Goal: Task Accomplishment & Management: Manage account settings

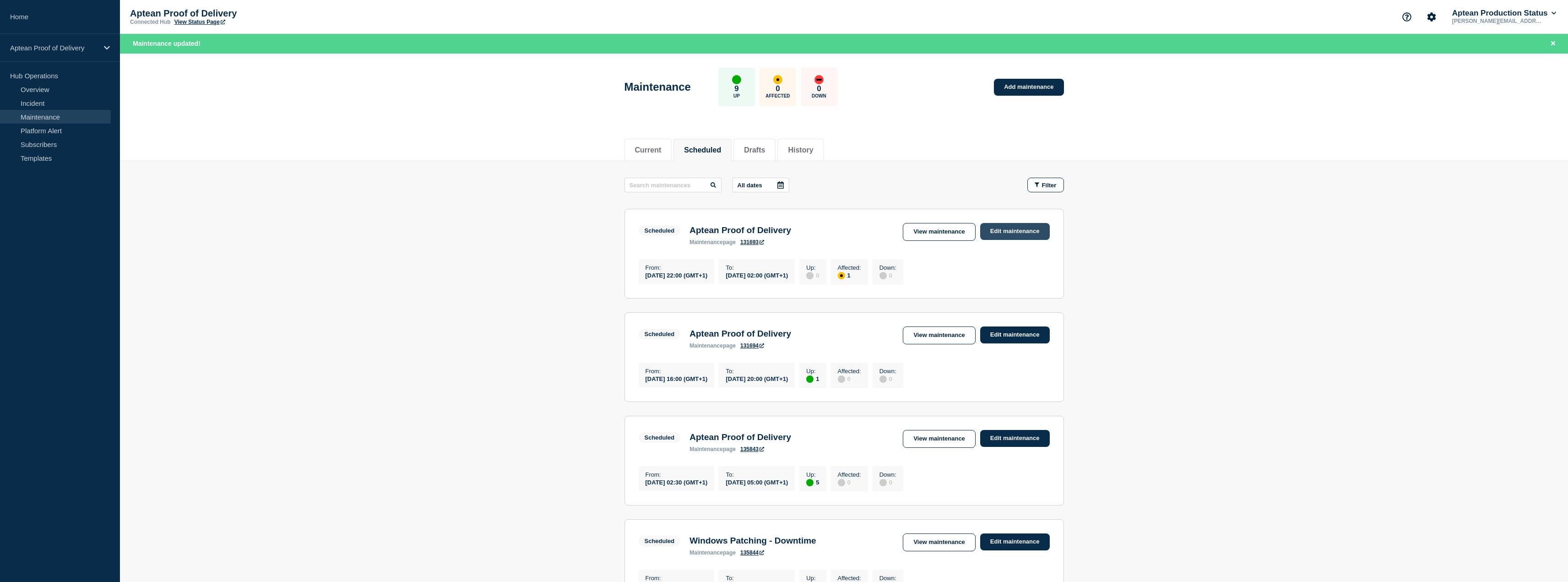
drag, startPoint x: 0, startPoint y: 0, endPoint x: 1002, endPoint y: 230, distance: 1028.1
click at [1002, 230] on link "Edit maintenance" at bounding box center [1015, 232] width 70 height 17
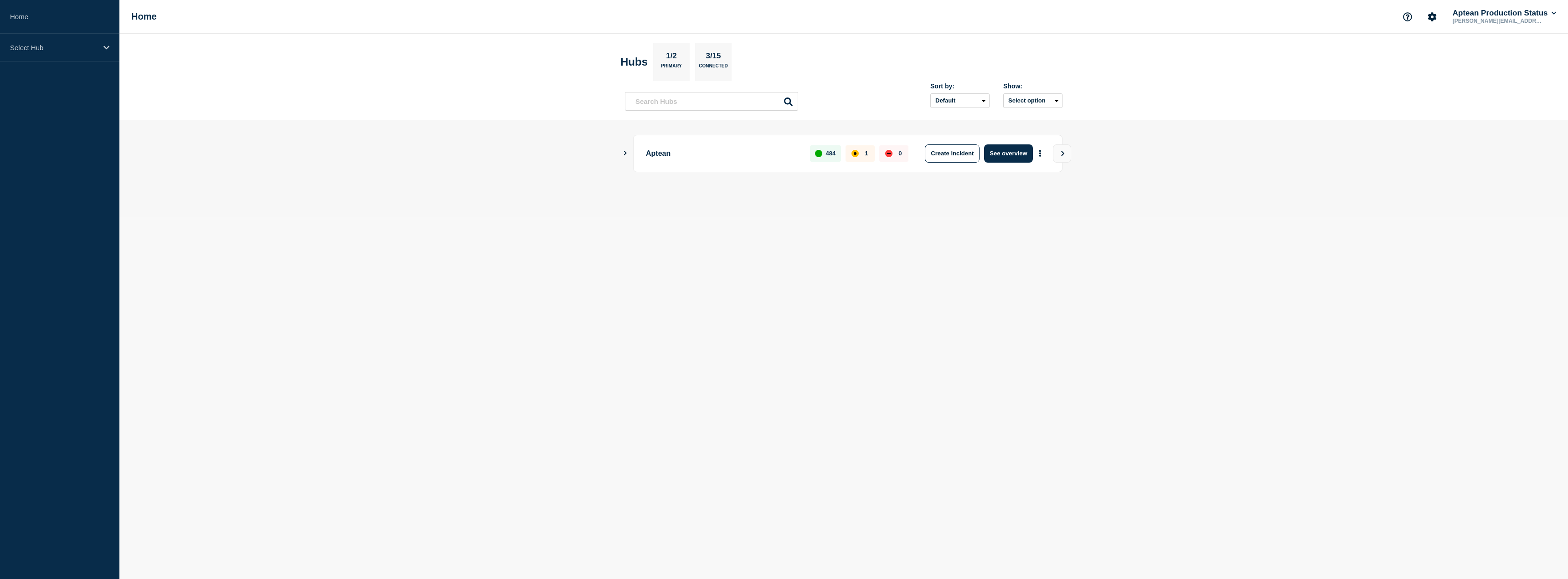
click at [625, 153] on icon "Show Connected Hubs" at bounding box center [625, 153] width 6 height 4
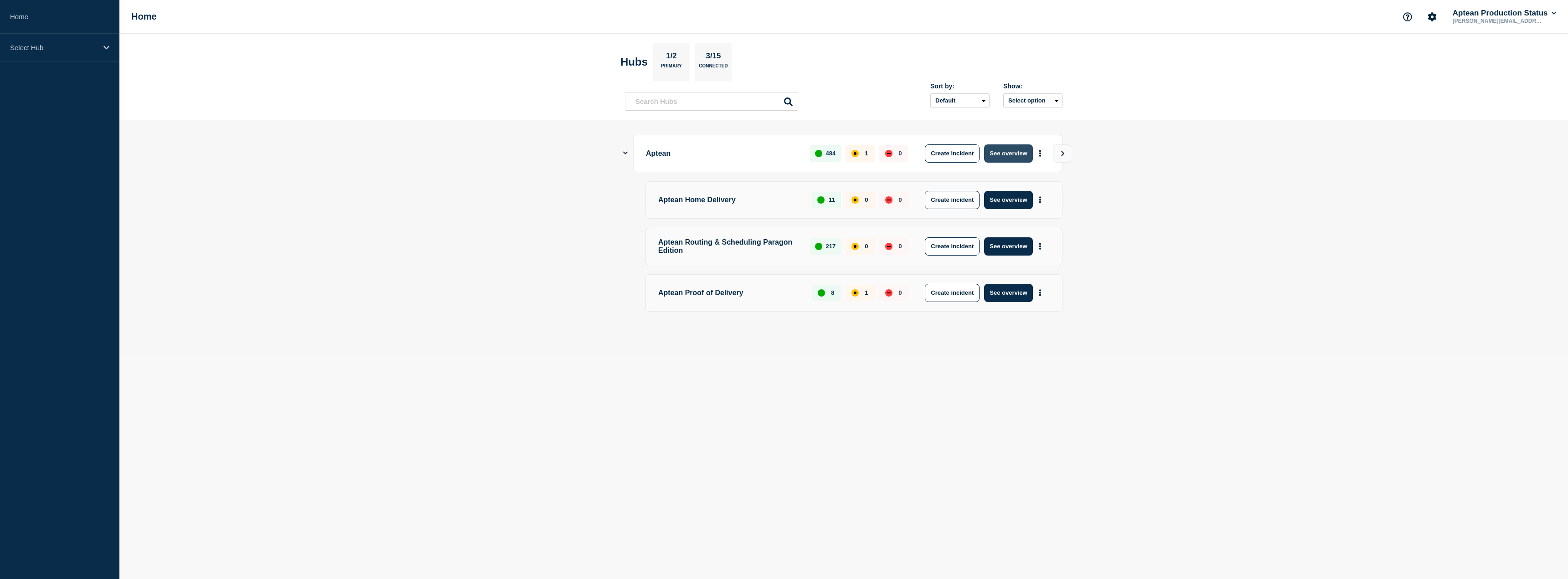
click at [1009, 150] on button "See overview" at bounding box center [1008, 153] width 48 height 18
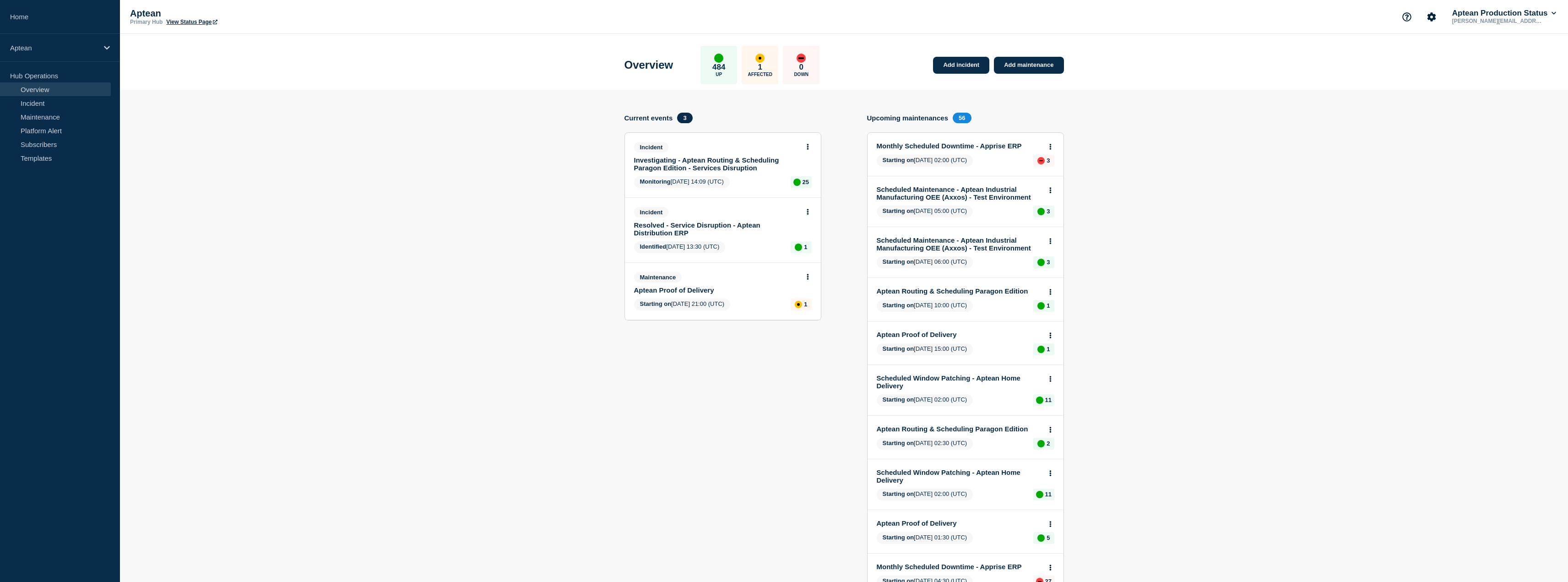
click at [698, 292] on link "Aptean Proof of Delivery" at bounding box center [716, 290] width 165 height 8
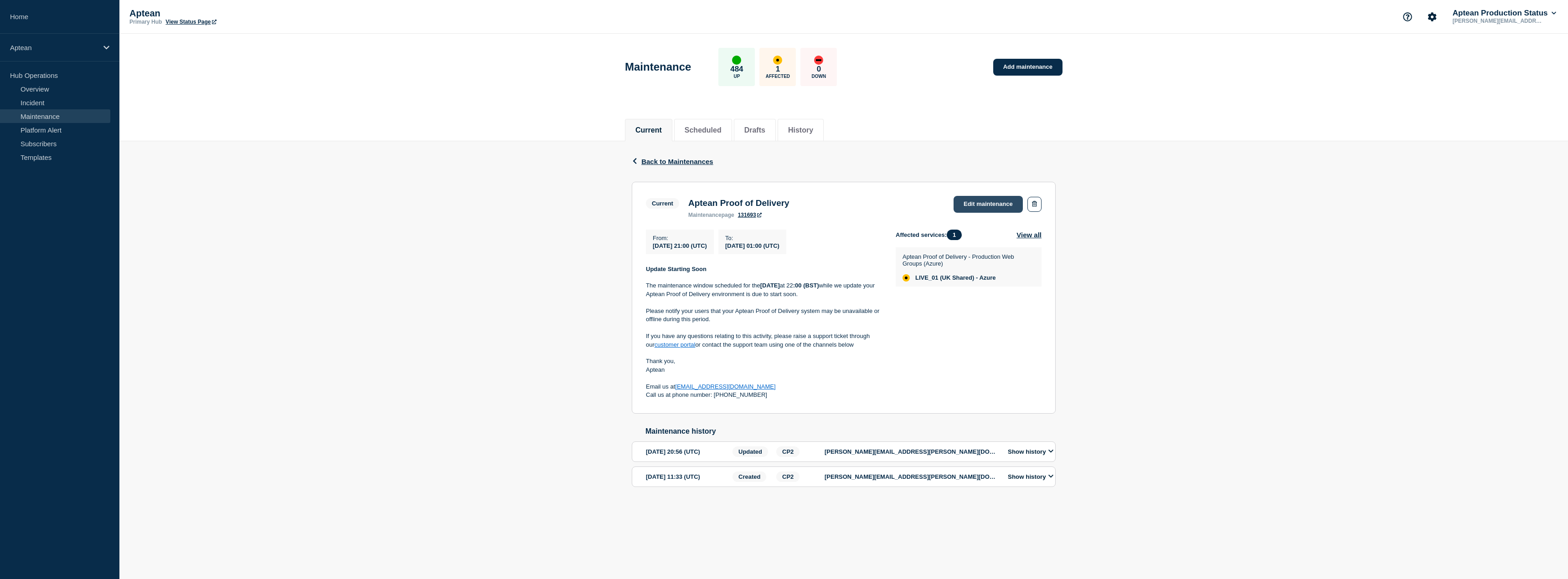
click at [990, 198] on link "Edit maintenance" at bounding box center [989, 204] width 69 height 17
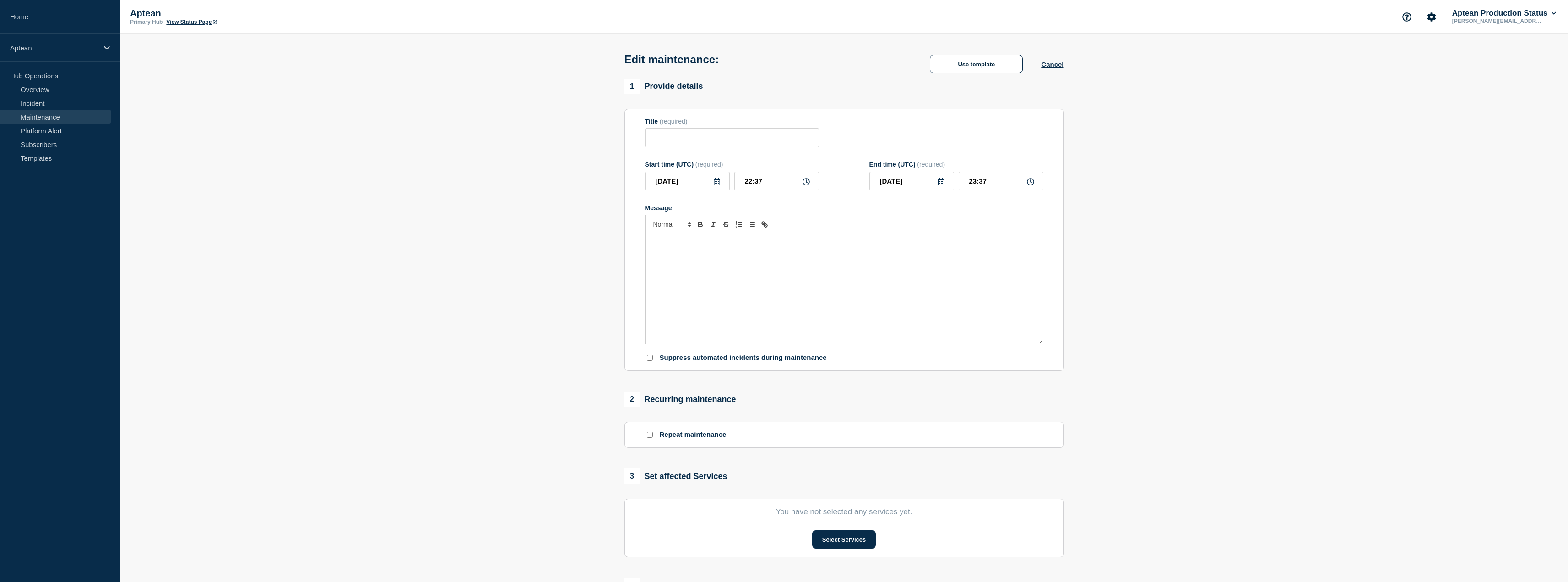
type input "Aptean Proof of Delivery"
type input "21:00"
type input "[DATE]"
type input "01:00"
checkbox input "true"
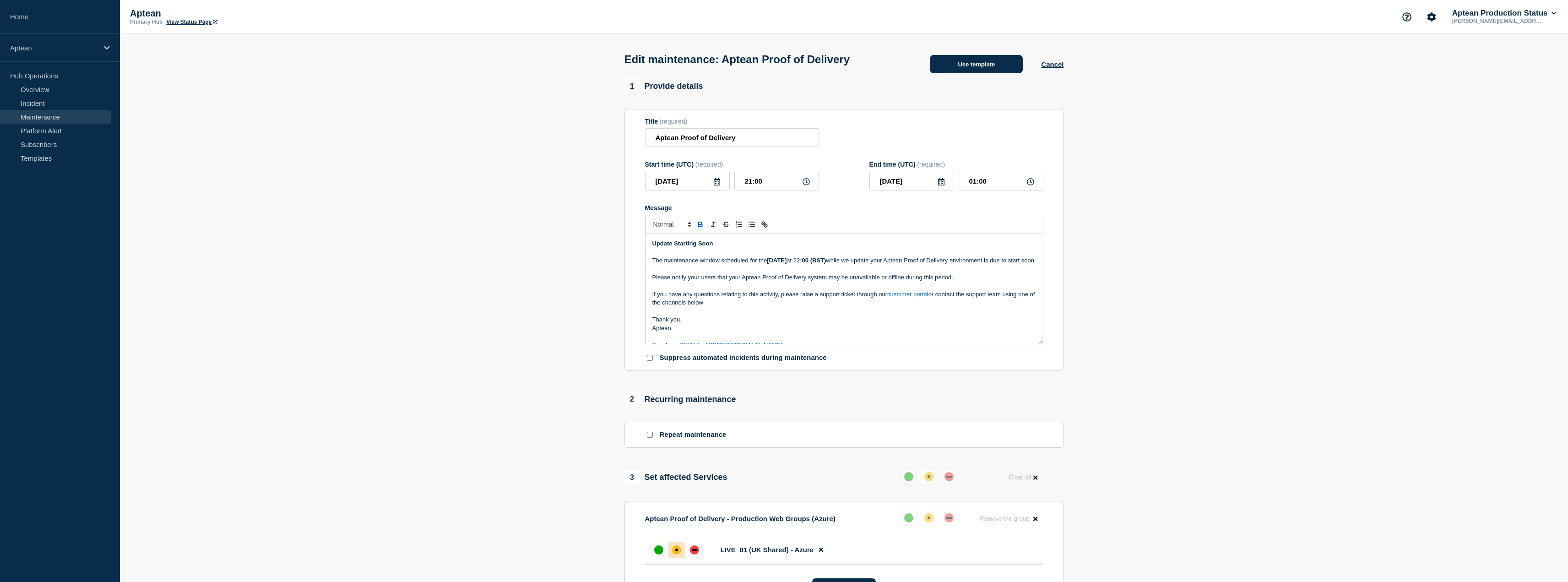
click at [996, 70] on button "Use template" at bounding box center [976, 64] width 93 height 18
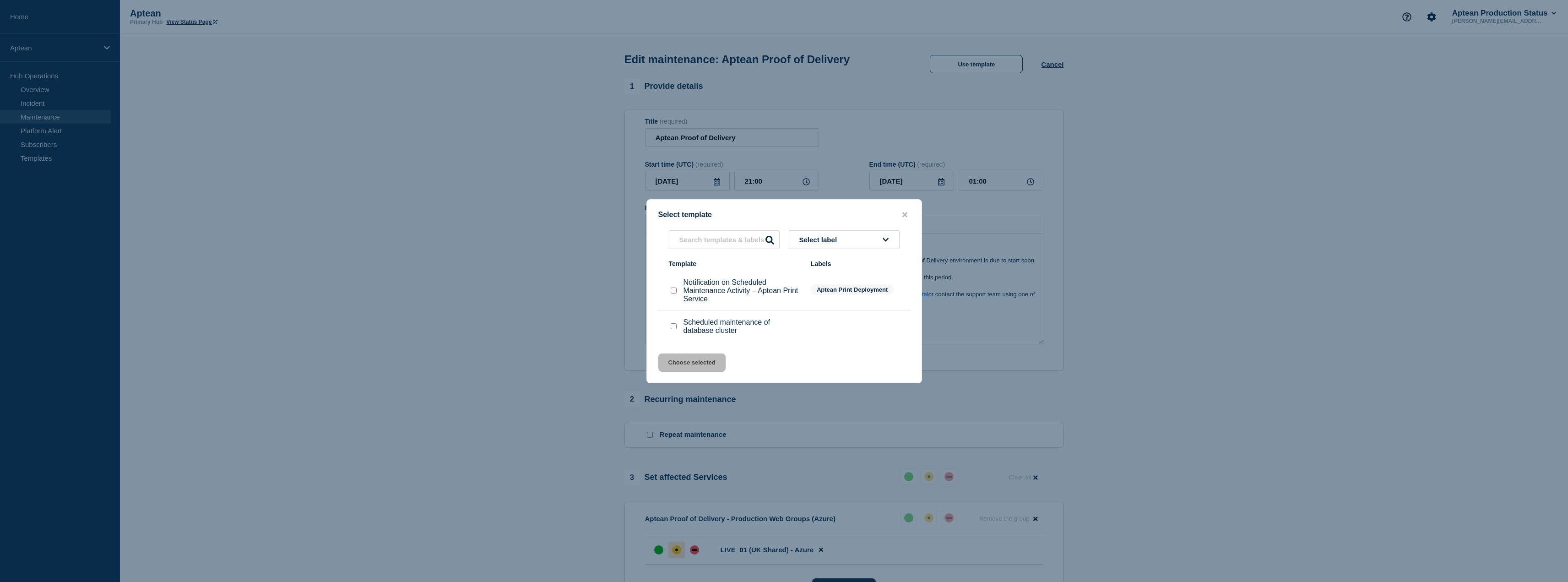
click at [910, 214] on div "Select template" at bounding box center [784, 215] width 274 height 9
click at [902, 218] on button "close button" at bounding box center [904, 215] width 10 height 9
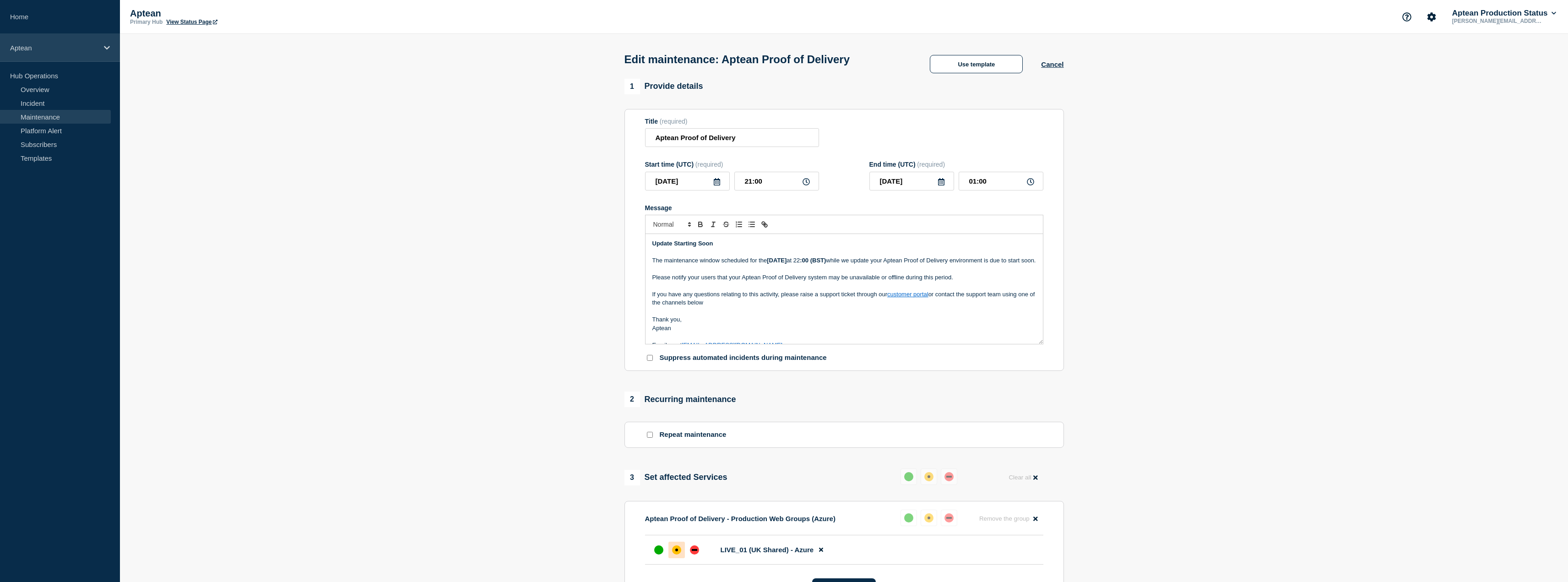
click at [30, 48] on p "Aptean" at bounding box center [54, 48] width 88 height 8
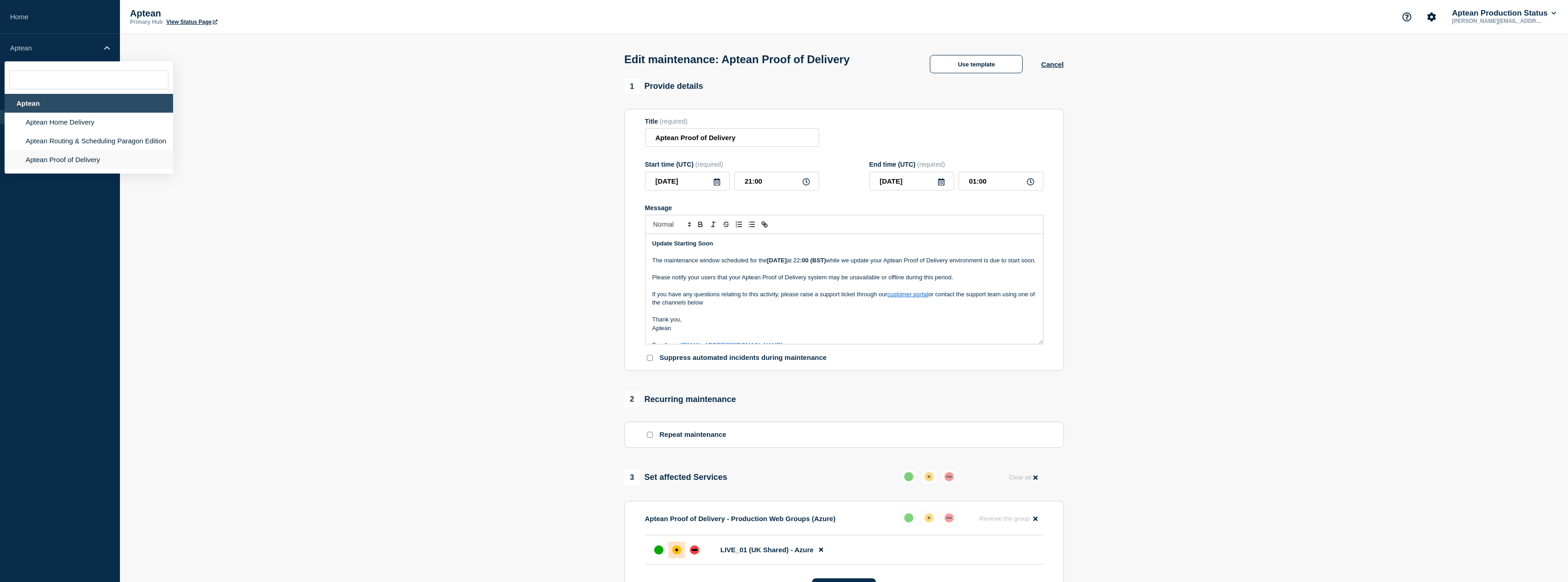
click at [61, 164] on li "Aptean Proof of Delivery" at bounding box center [89, 160] width 169 height 19
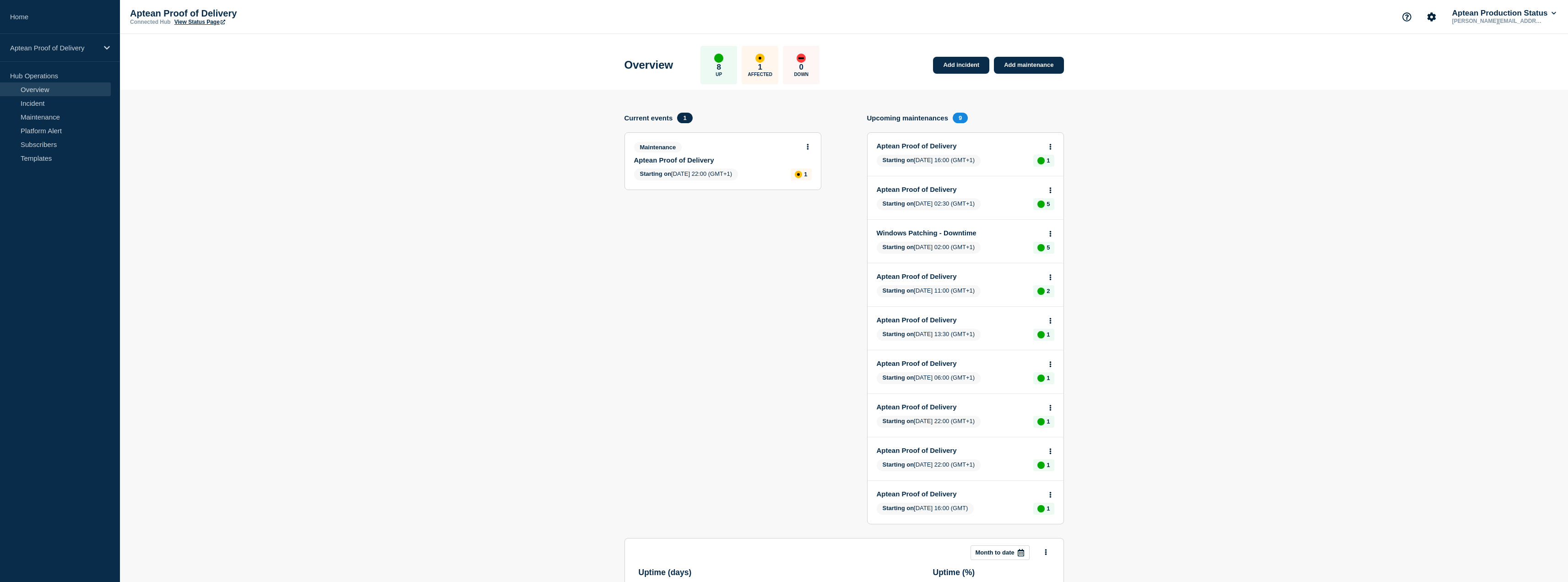
click at [678, 161] on link "Aptean Proof of Delivery" at bounding box center [716, 160] width 165 height 8
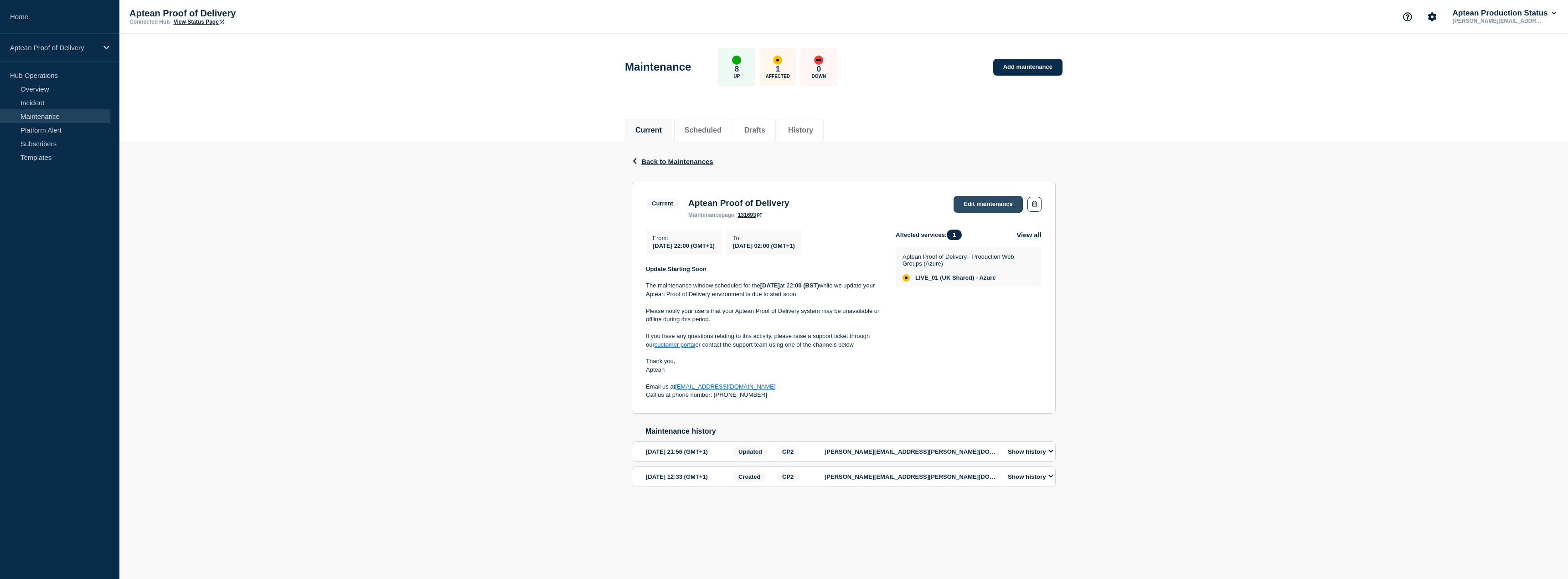
click at [987, 199] on link "Edit maintenance" at bounding box center [989, 204] width 69 height 17
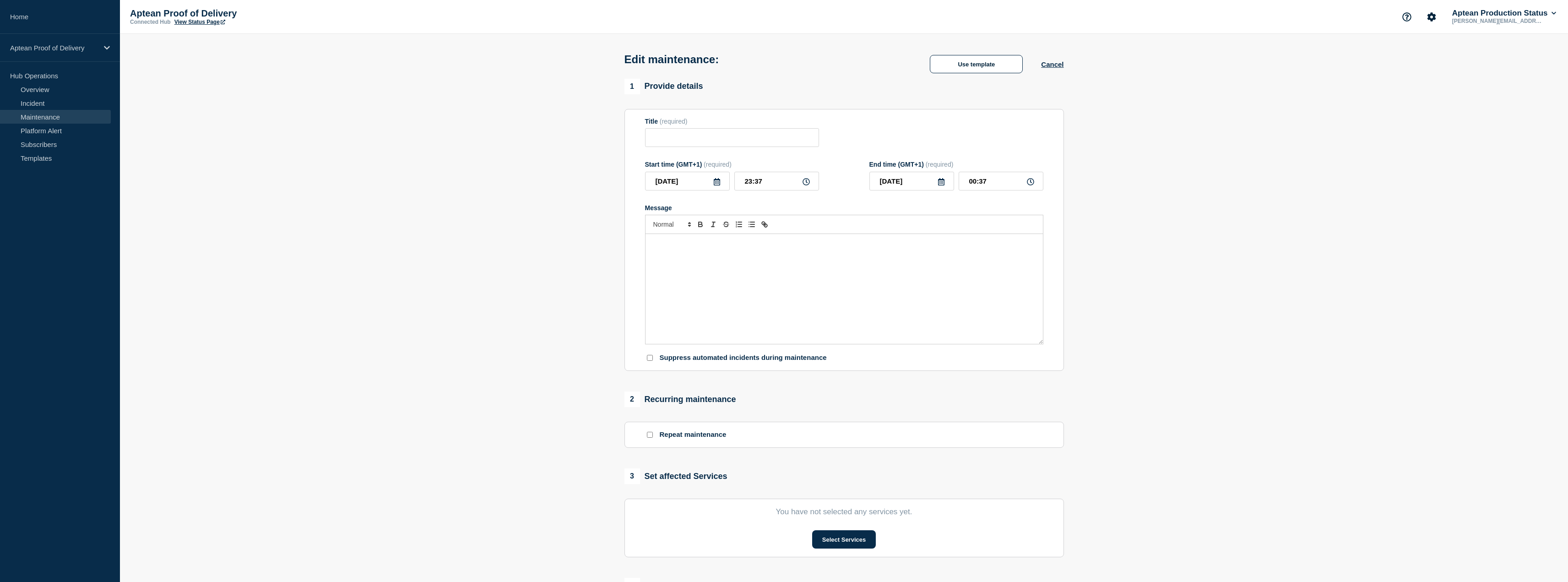
type input "Aptean Proof of Delivery"
type input "22:00"
type input "02:00"
checkbox input "true"
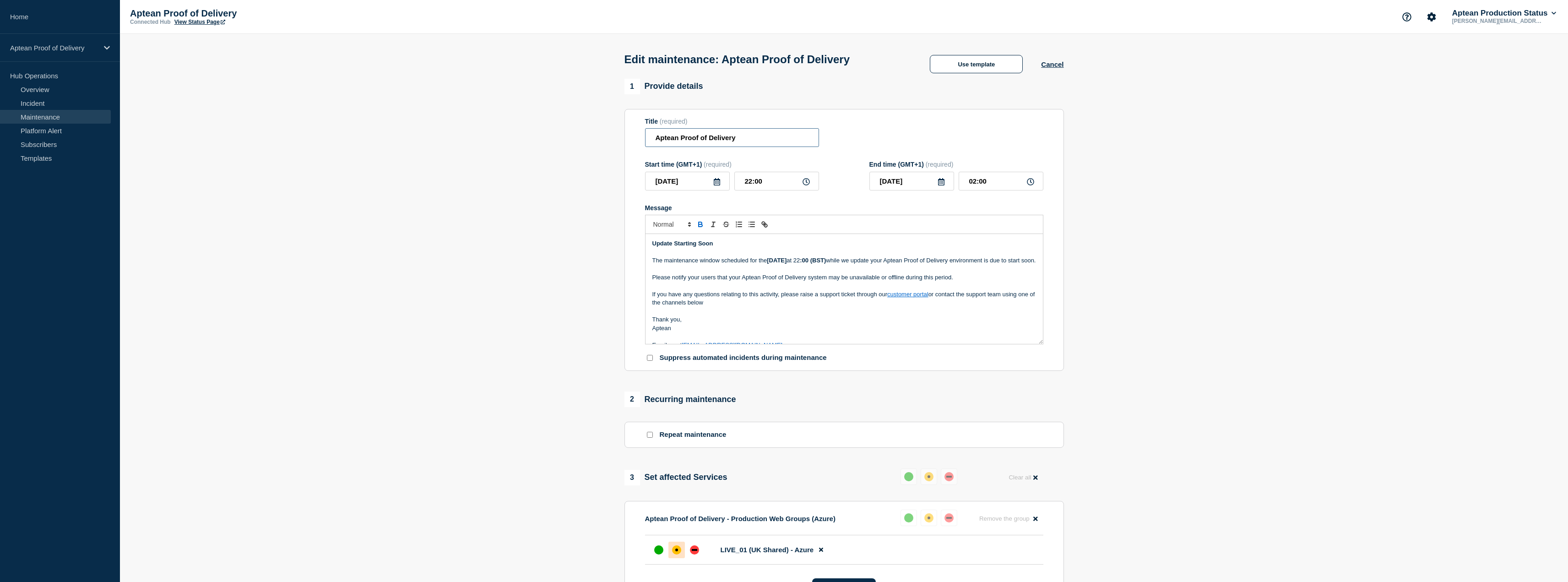
click at [792, 142] on input "Aptean Proof of Delivery" at bounding box center [732, 138] width 174 height 19
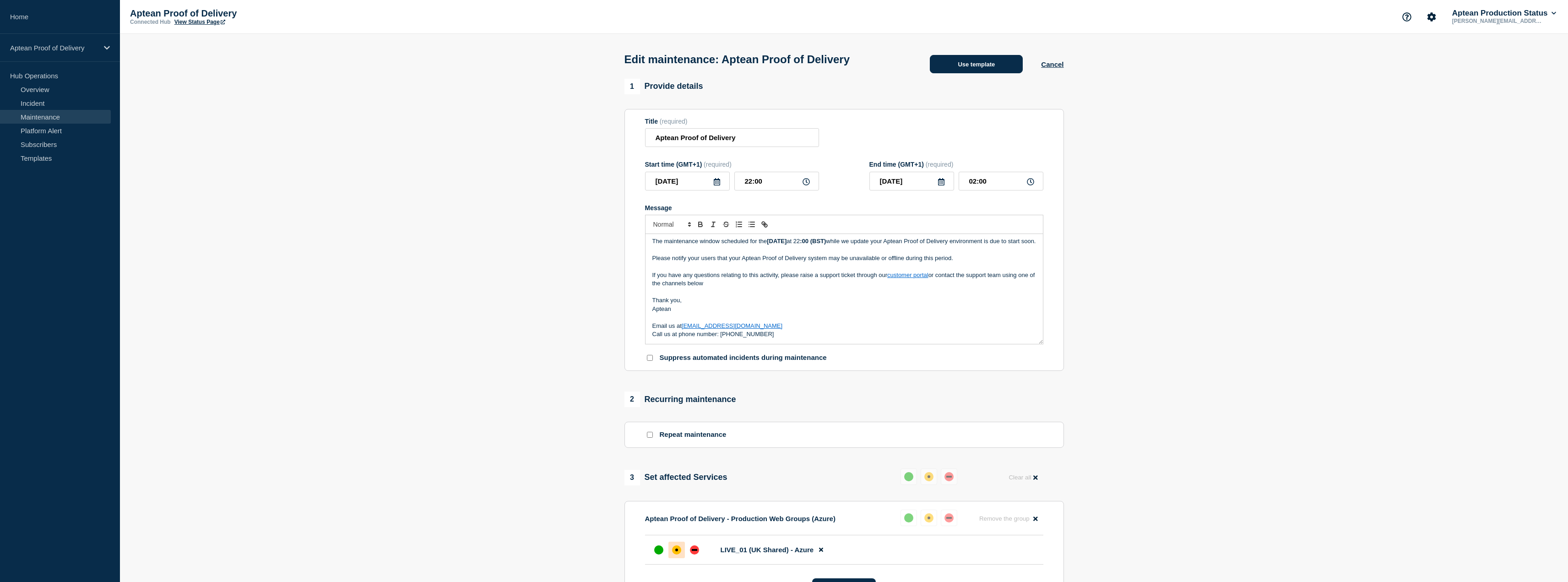
click at [985, 60] on button "Use template" at bounding box center [976, 64] width 93 height 18
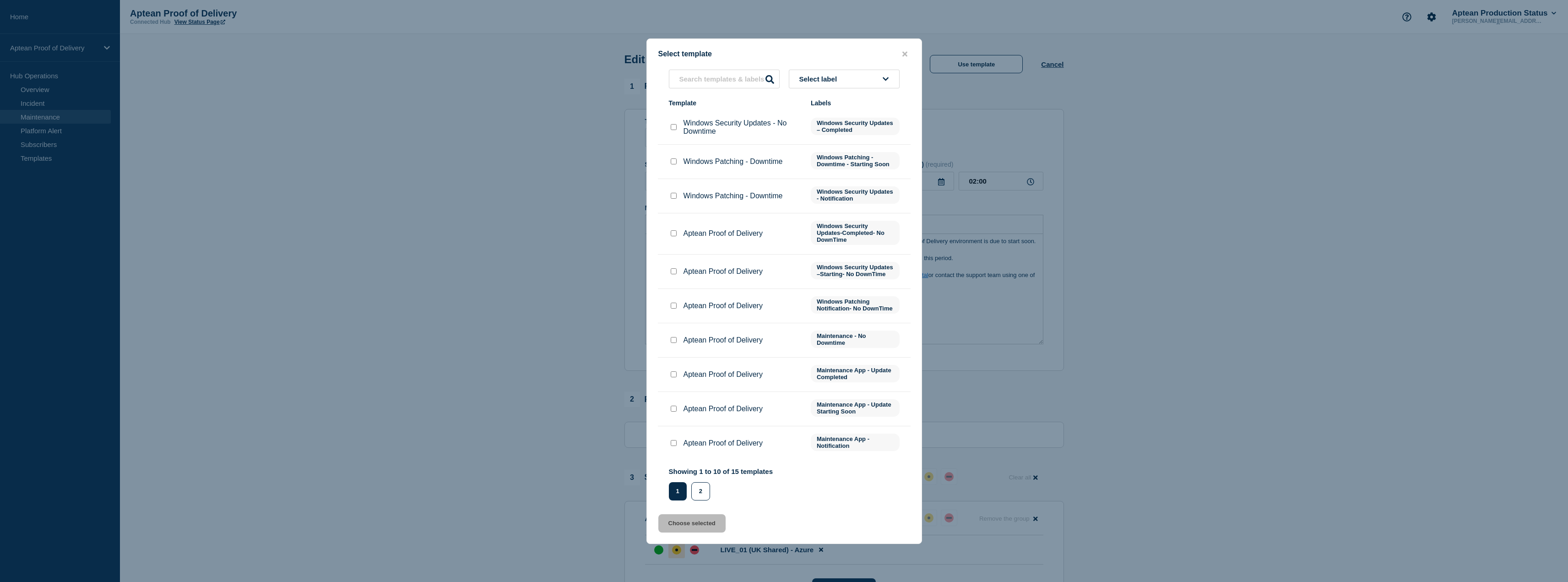
click at [672, 377] on input "Aptean Proof of Delivery checkbox" at bounding box center [674, 374] width 6 height 6
checkbox input "true"
click at [688, 532] on button "Choose selected" at bounding box center [692, 523] width 67 height 18
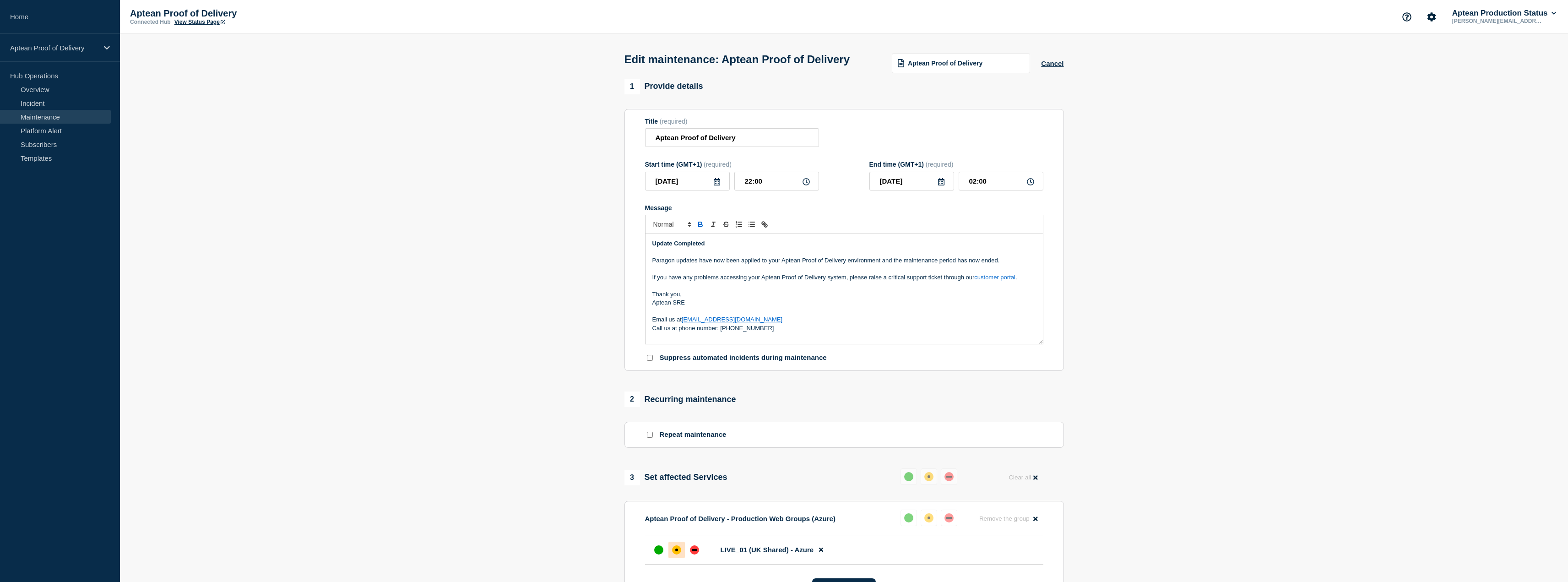
click at [724, 298] on p "Thank you," at bounding box center [844, 294] width 384 height 8
drag, startPoint x: 679, startPoint y: 278, endPoint x: 641, endPoint y: 278, distance: 38.0
click at [641, 278] on section "Title (required) Aptean Proof of Delivery Start time (GMT+1) (required) 2025-09…" at bounding box center [844, 240] width 440 height 262
drag, startPoint x: 693, startPoint y: 318, endPoint x: 674, endPoint y: 320, distance: 19.1
click at [674, 307] on p "Aptean SRE" at bounding box center [844, 302] width 384 height 8
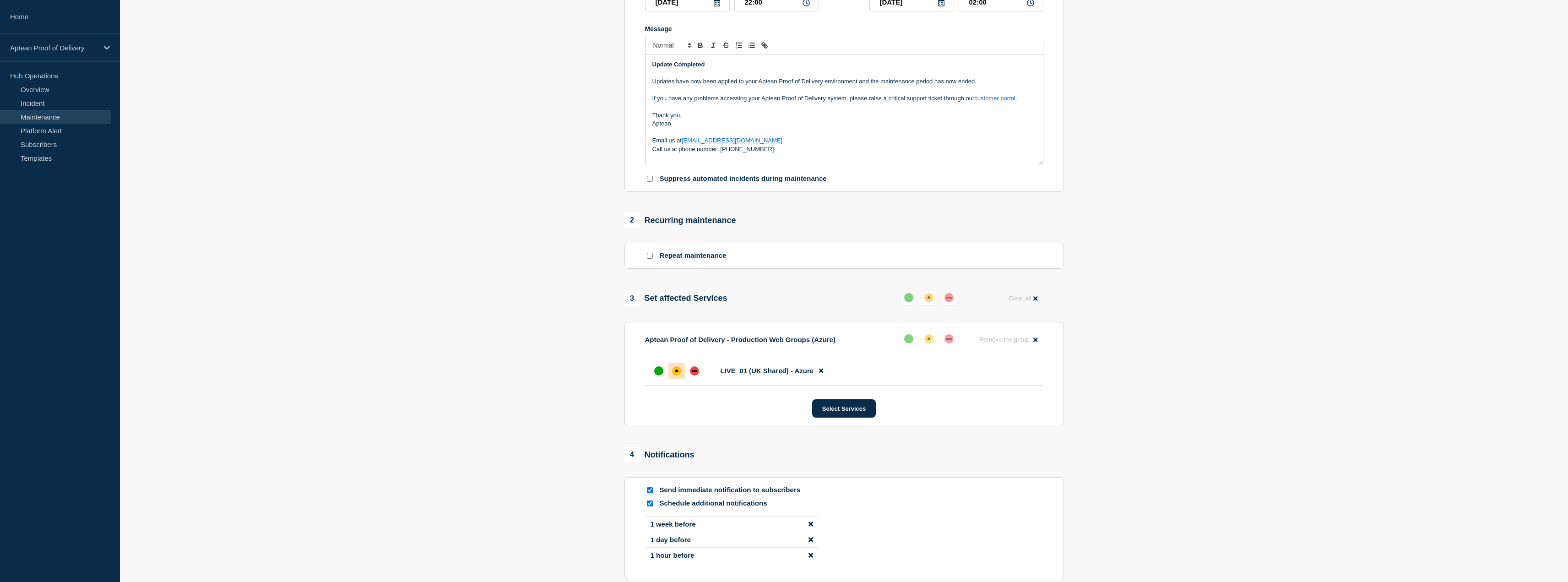
scroll to position [183, 0]
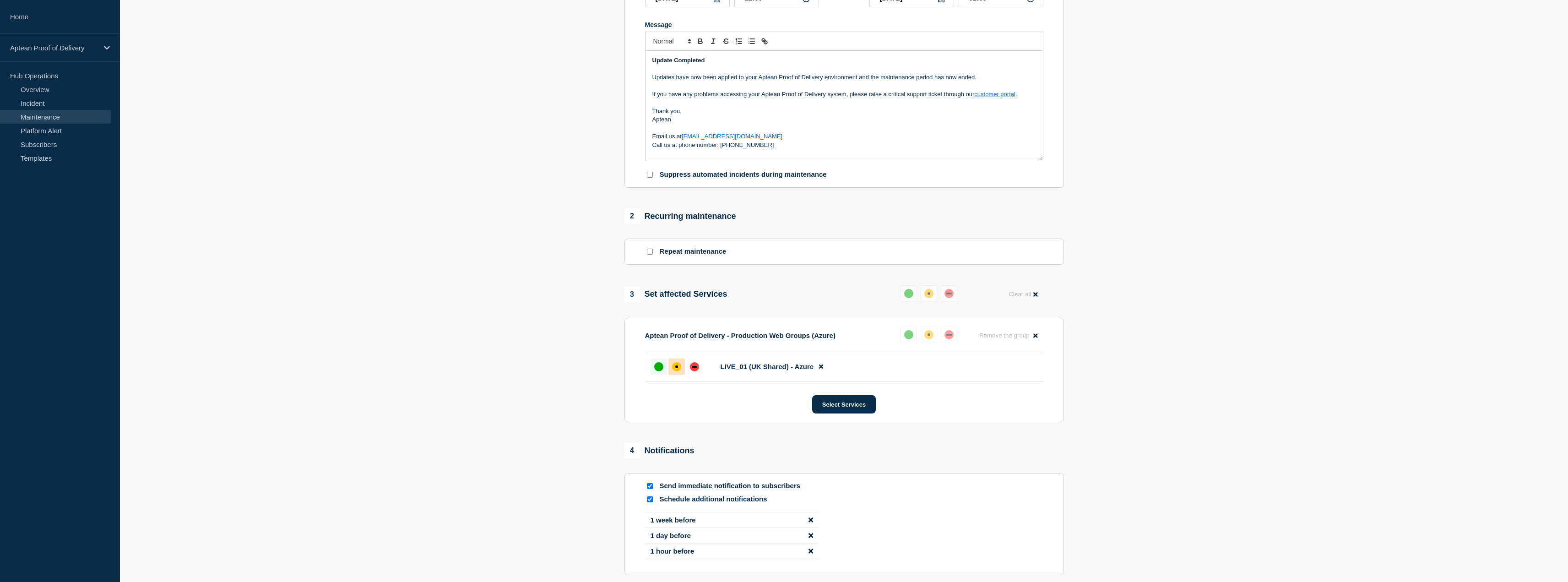
click at [652, 375] on div at bounding box center [658, 366] width 17 height 17
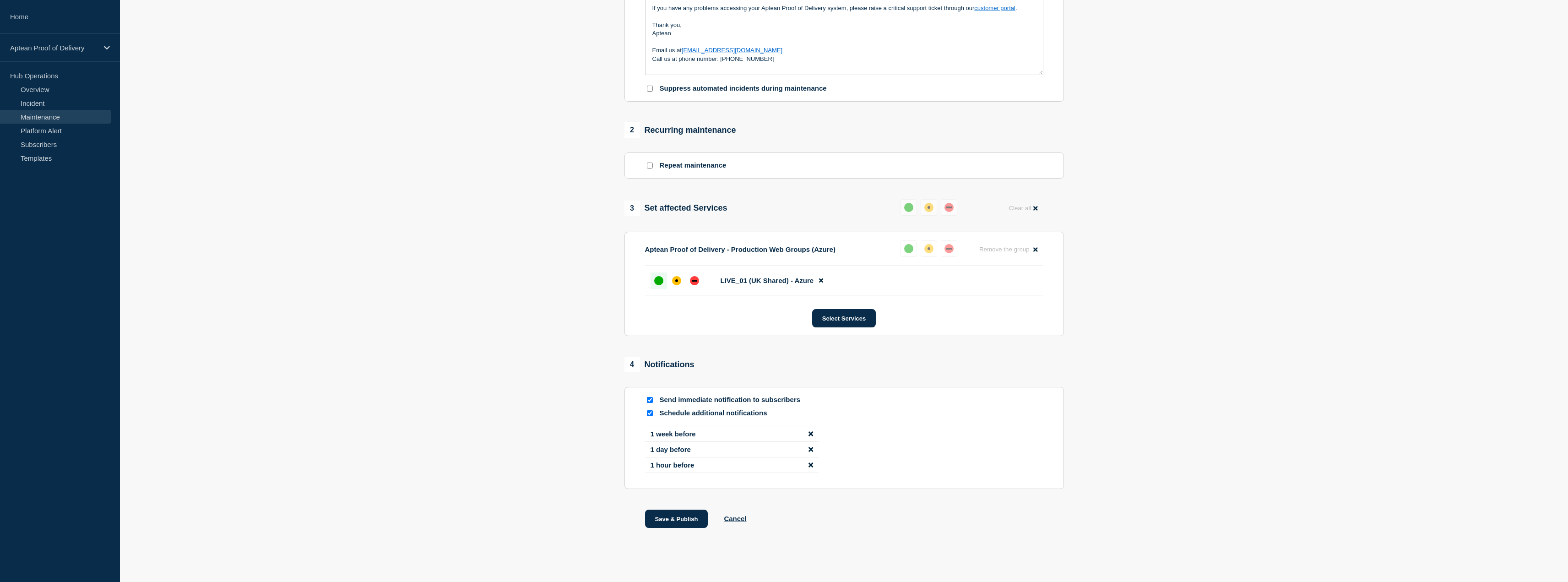
scroll to position [292, 0]
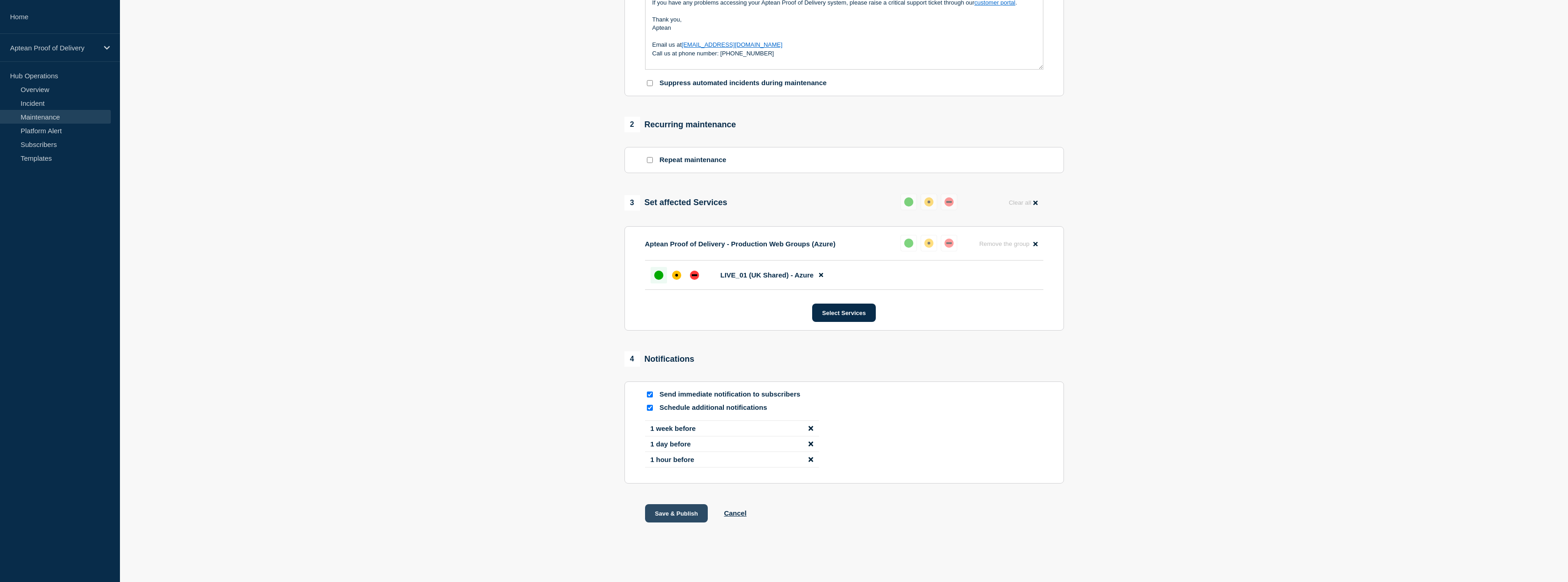
click at [675, 507] on button "Save & Publish" at bounding box center [676, 513] width 63 height 18
